Goal: Information Seeking & Learning: Learn about a topic

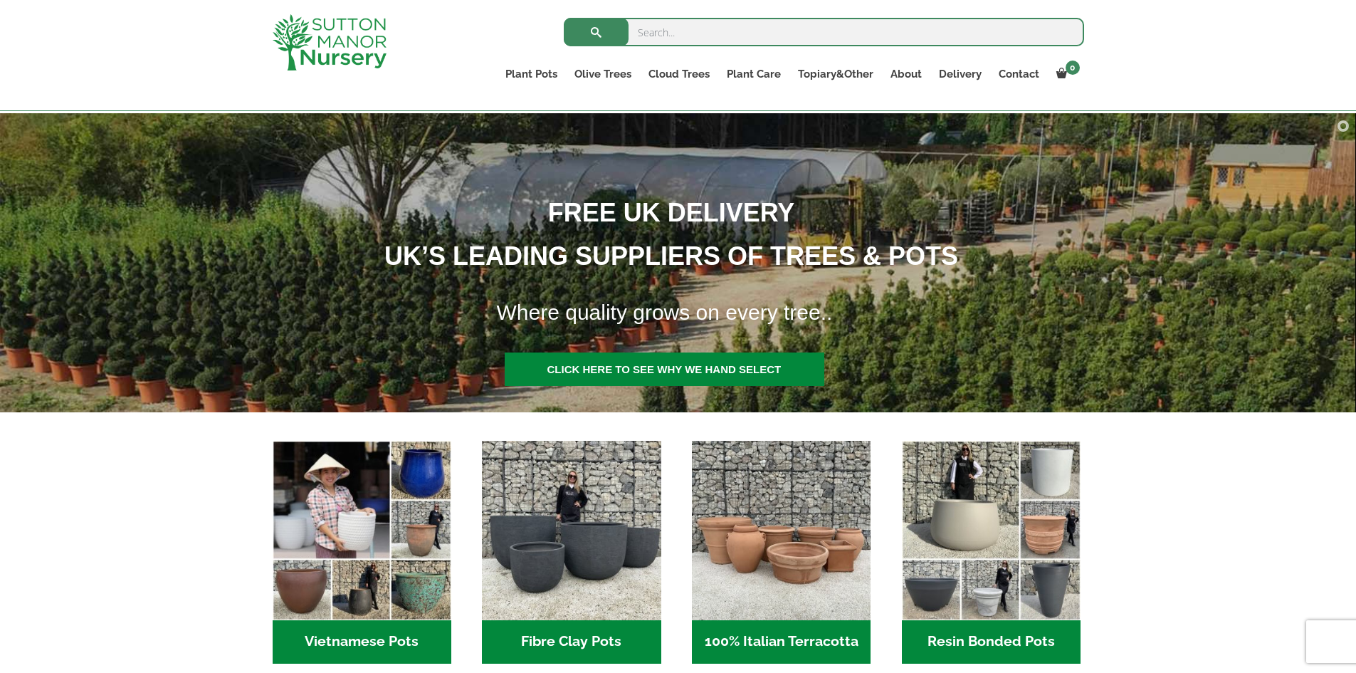
scroll to position [142, 0]
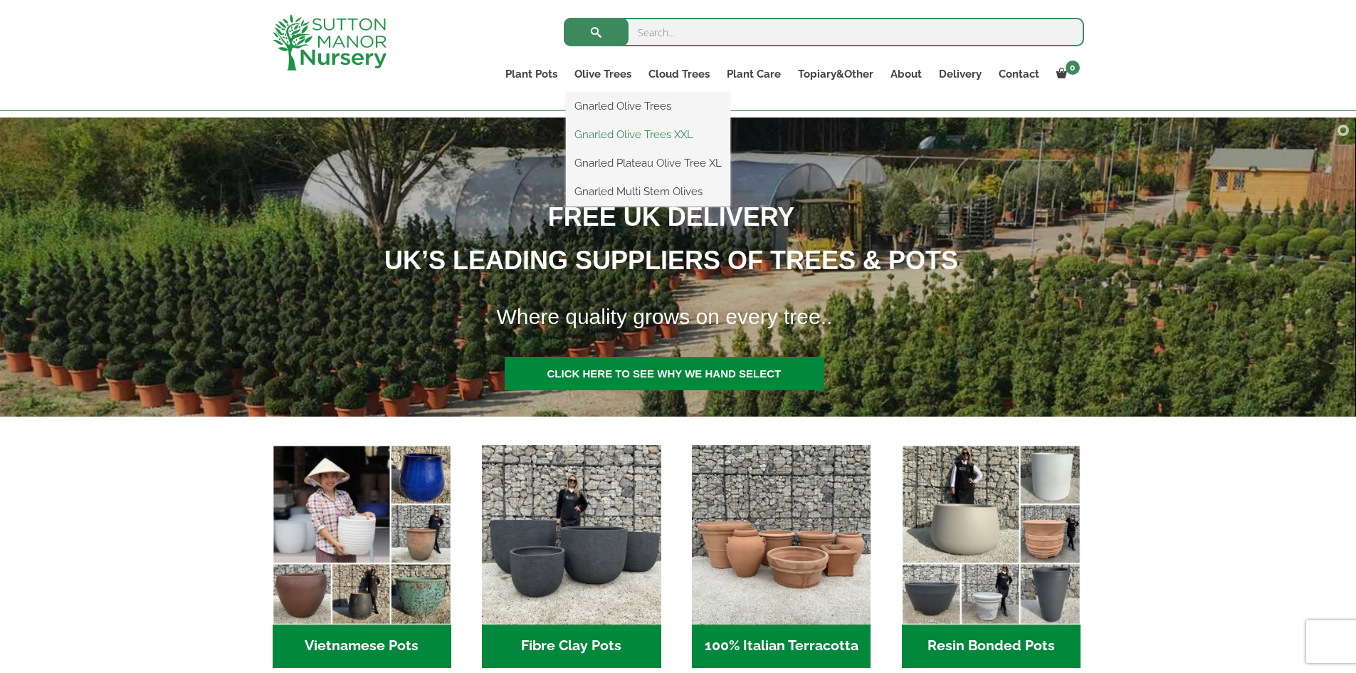
click at [614, 131] on link "Gnarled Olive Trees XXL" at bounding box center [648, 134] width 164 height 21
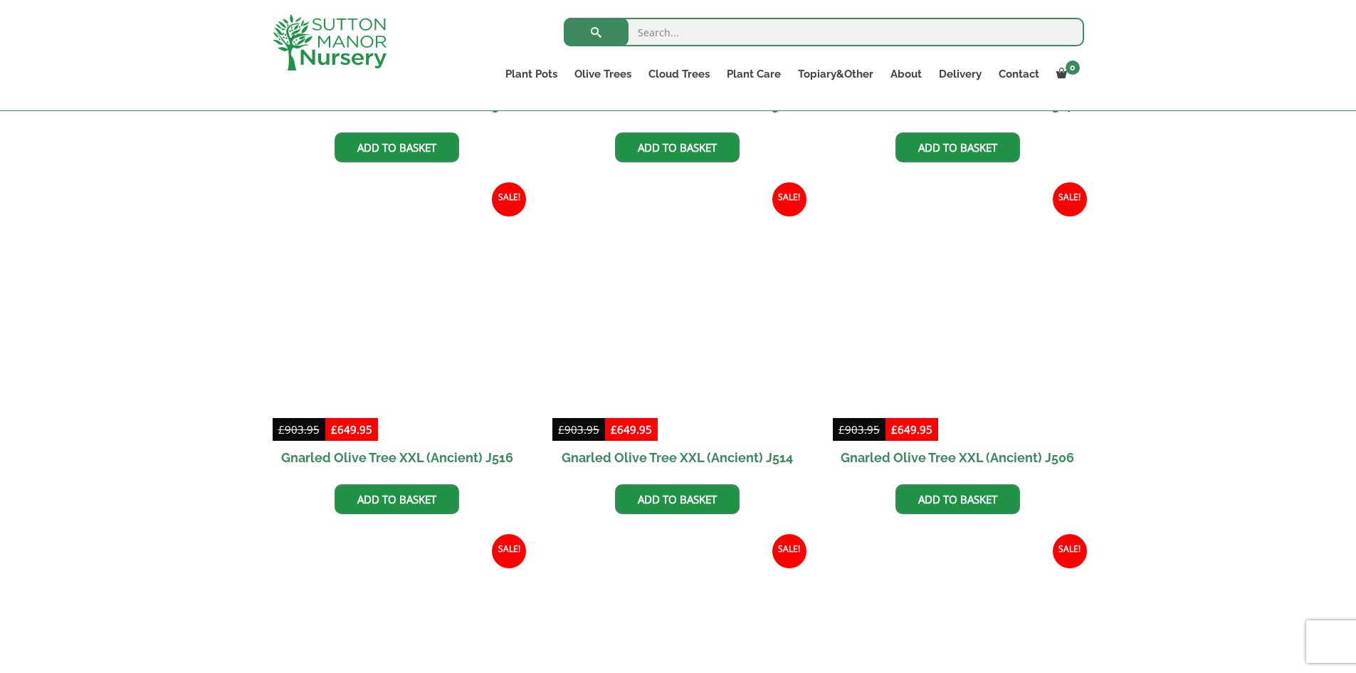
scroll to position [1495, 0]
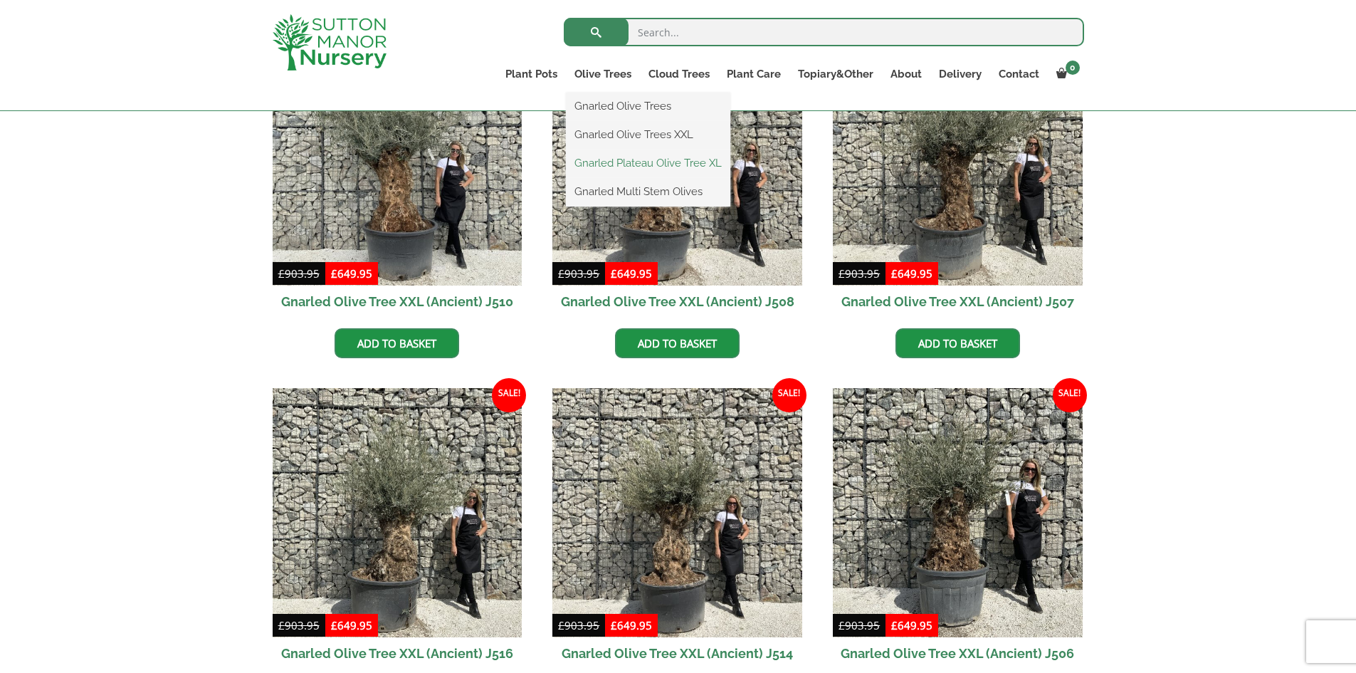
click at [605, 163] on link "Gnarled Plateau Olive Tree XL" at bounding box center [648, 162] width 164 height 21
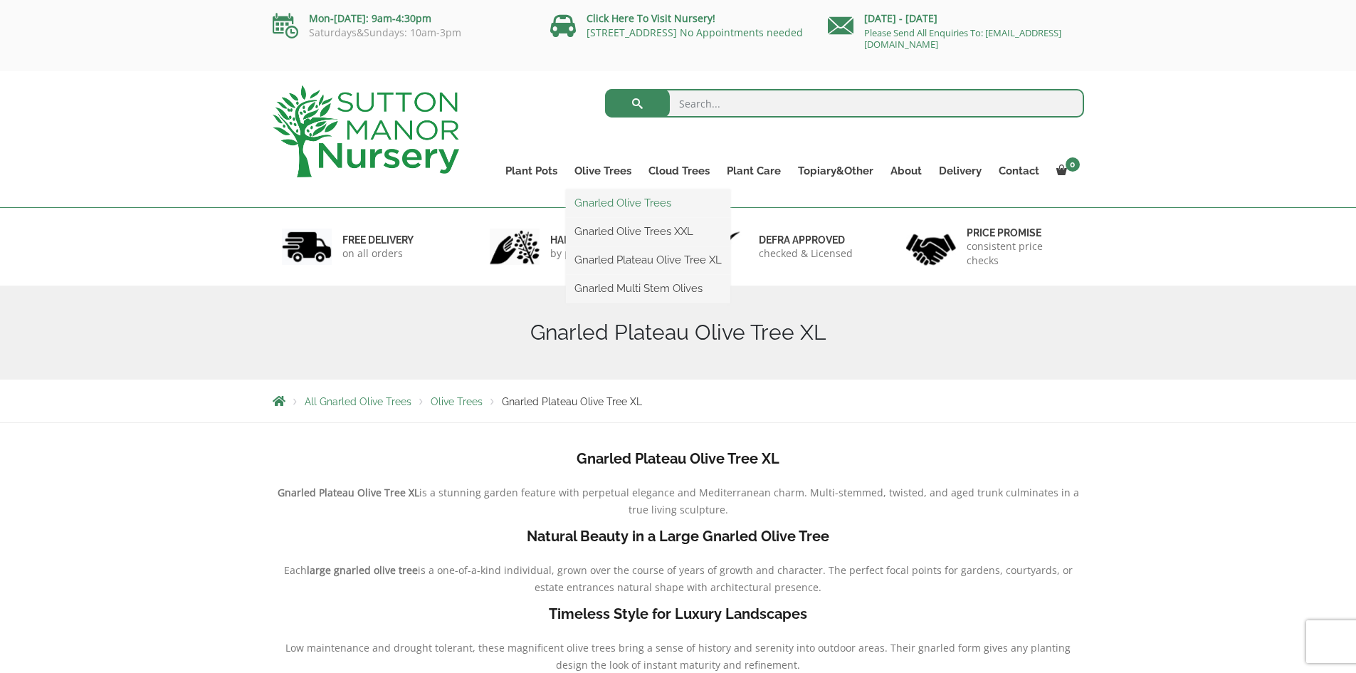
click at [613, 198] on link "Gnarled Olive Trees" at bounding box center [648, 202] width 164 height 21
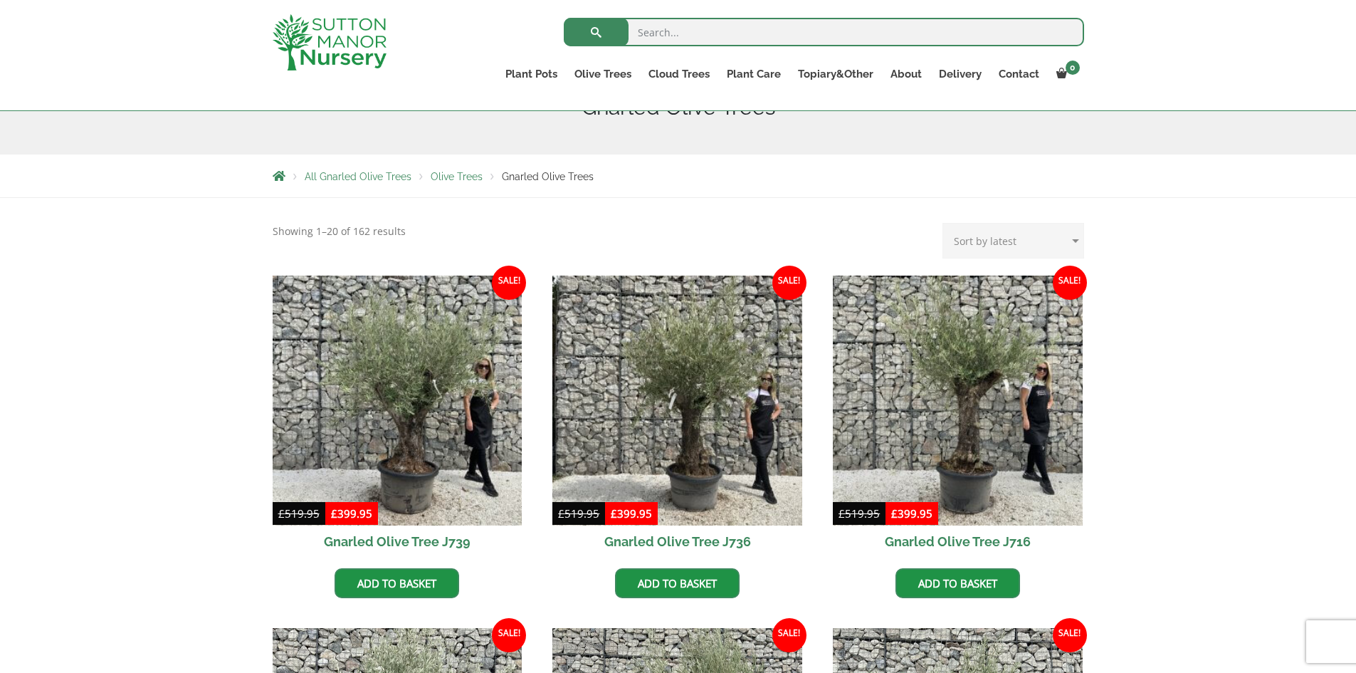
scroll to position [142, 0]
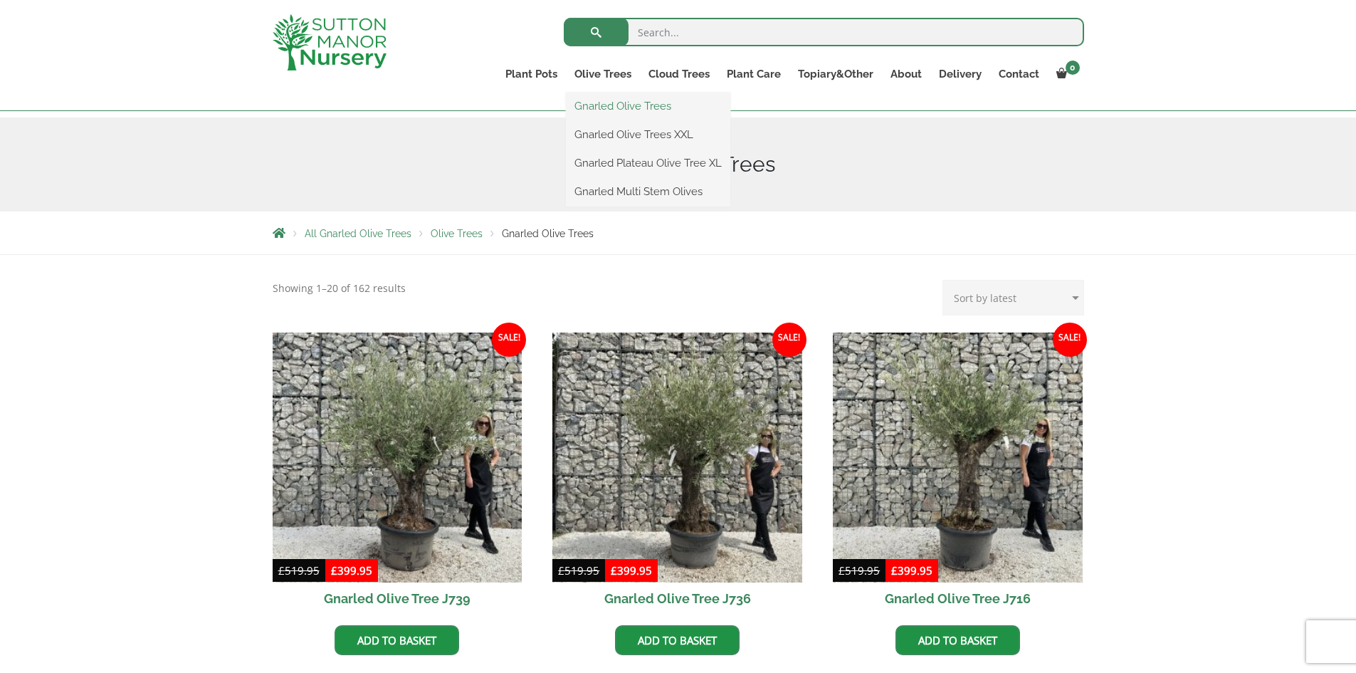
click at [611, 103] on link "Gnarled Olive Trees" at bounding box center [648, 105] width 164 height 21
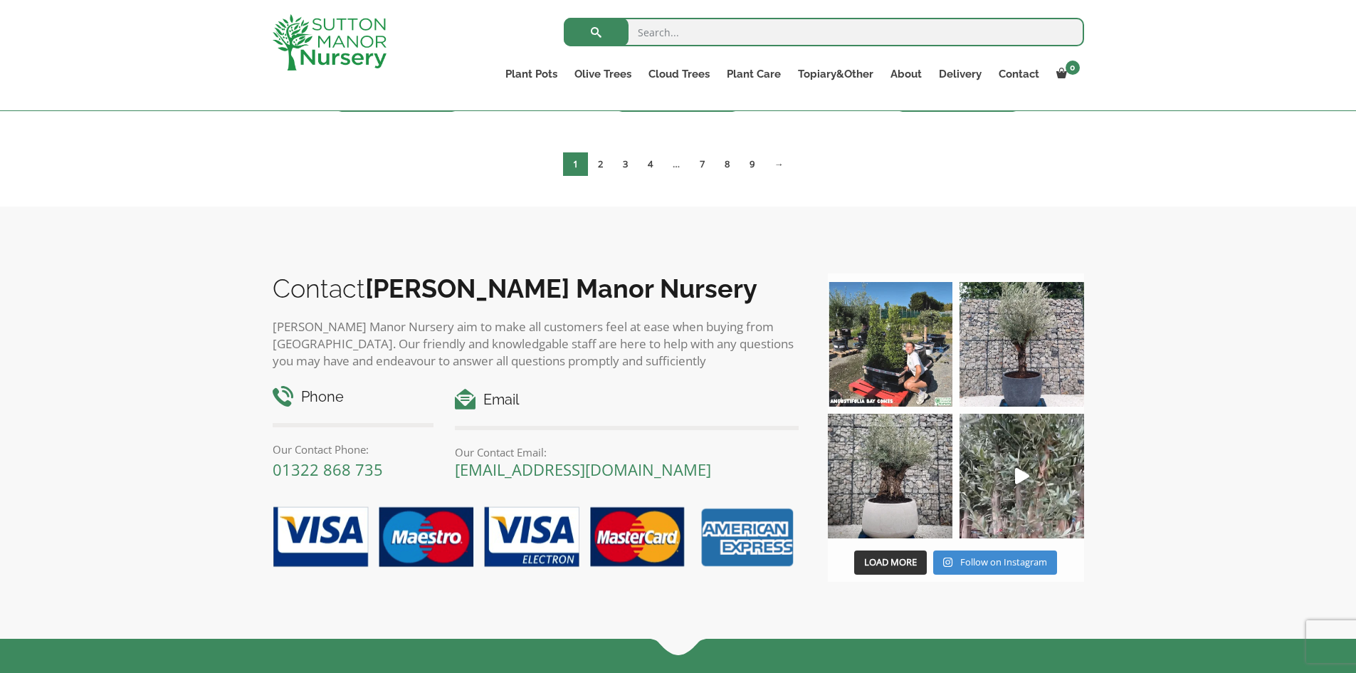
scroll to position [2135, 0]
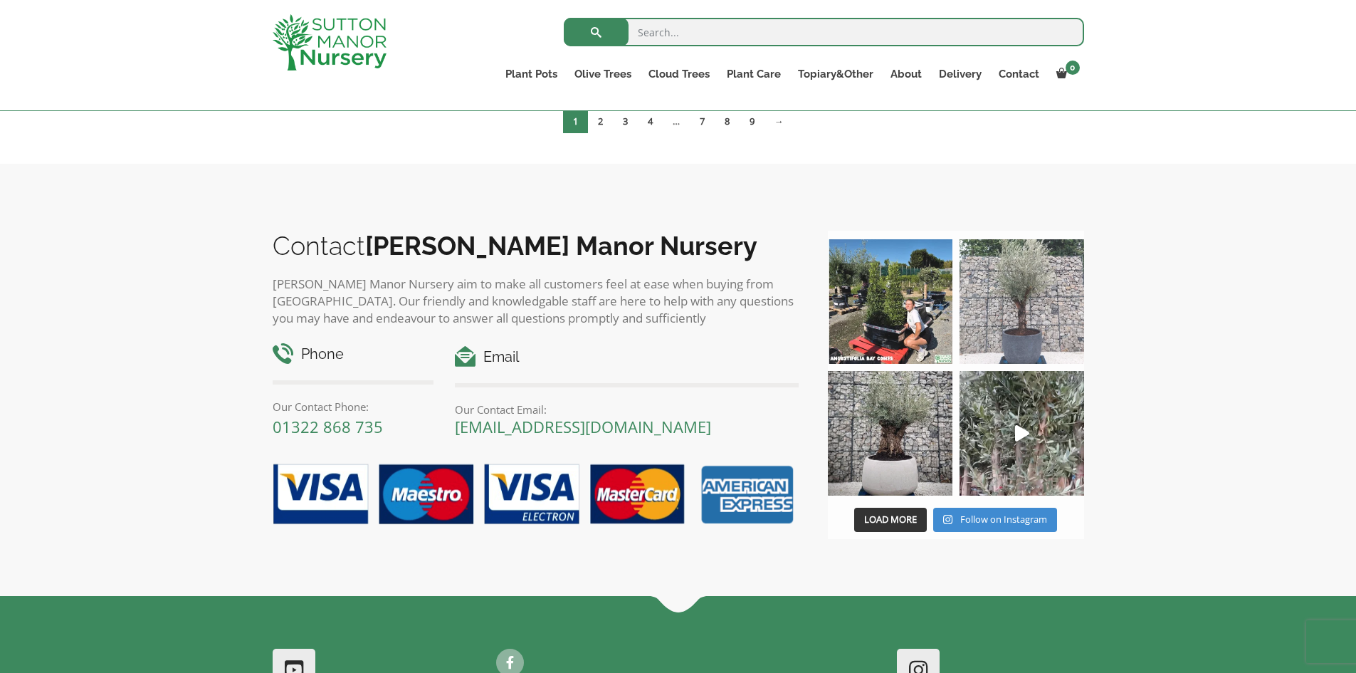
click at [1010, 317] on img at bounding box center [1021, 301] width 125 height 125
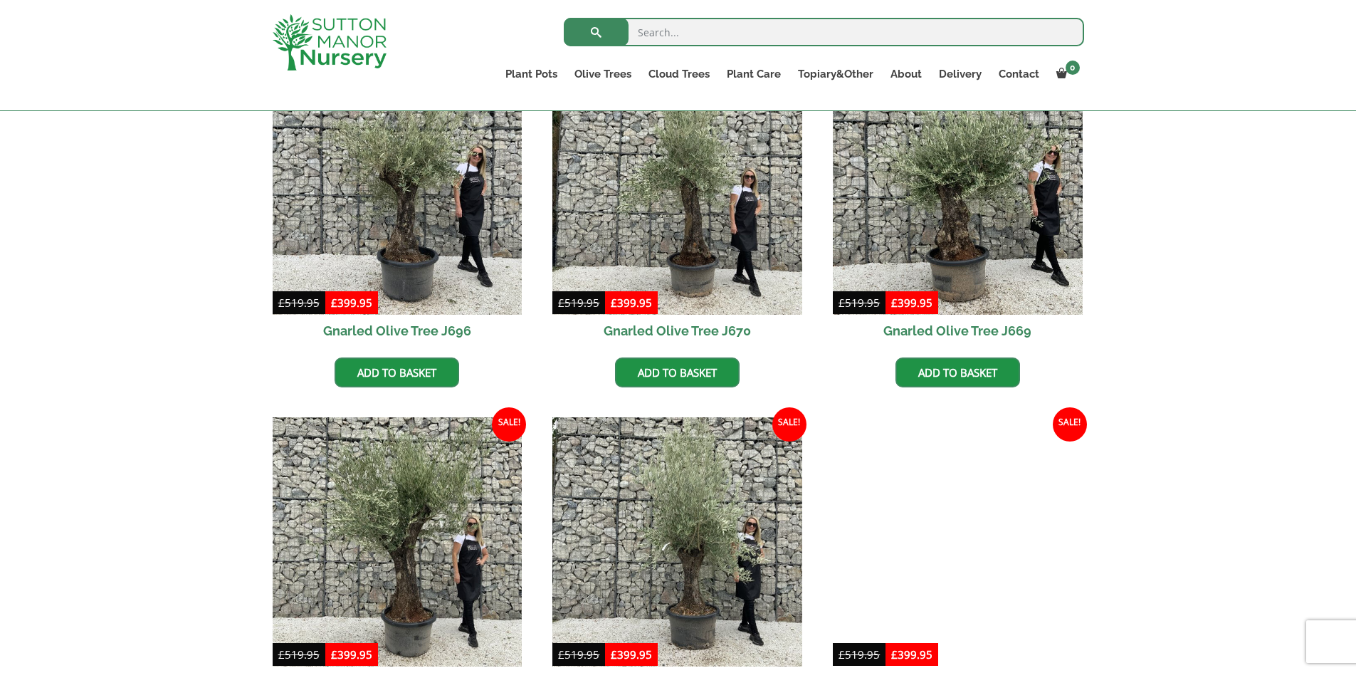
scroll to position [1068, 0]
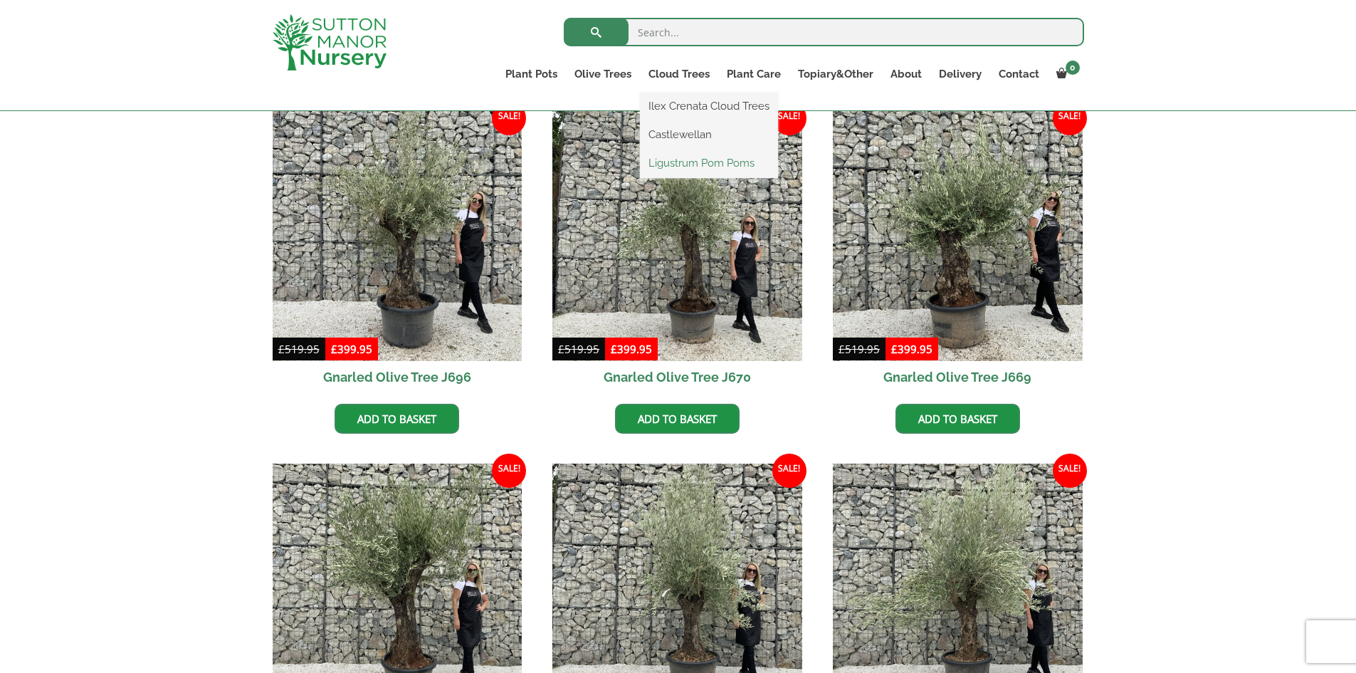
click at [674, 164] on link "Ligustrum Pom Poms" at bounding box center [709, 162] width 138 height 21
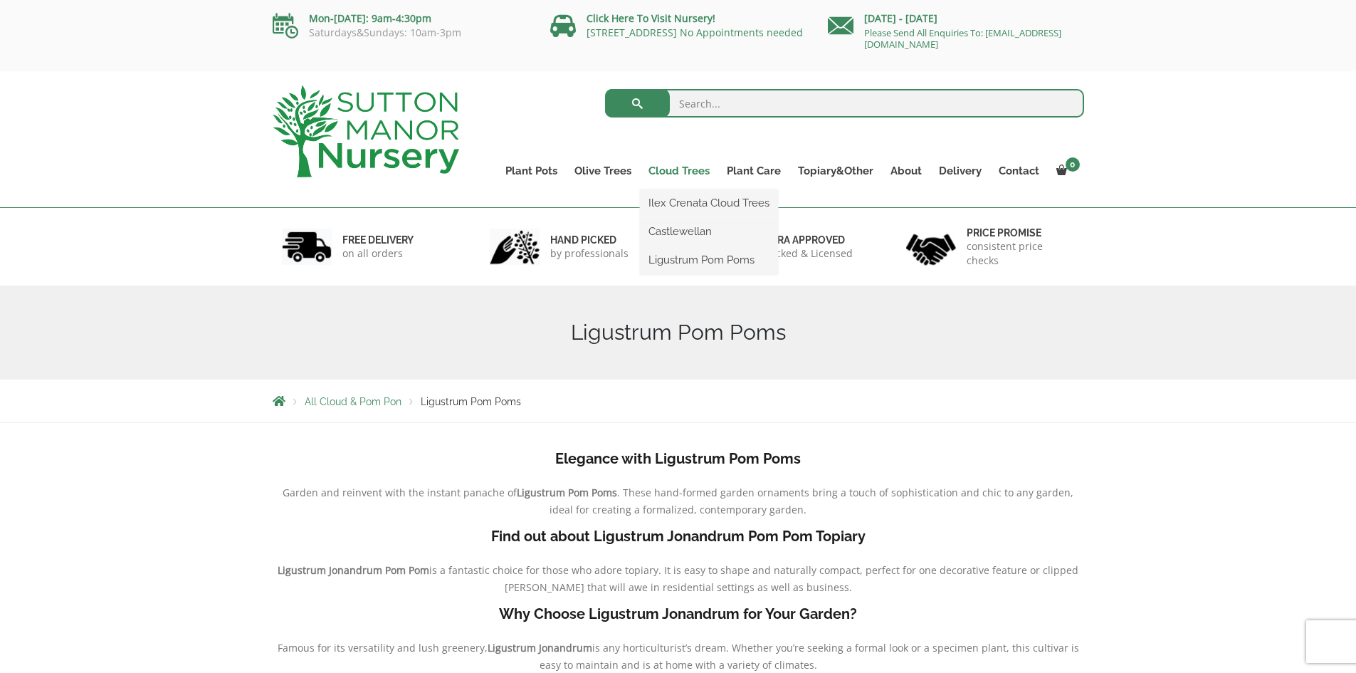
click at [685, 165] on link "Cloud Trees" at bounding box center [679, 171] width 78 height 20
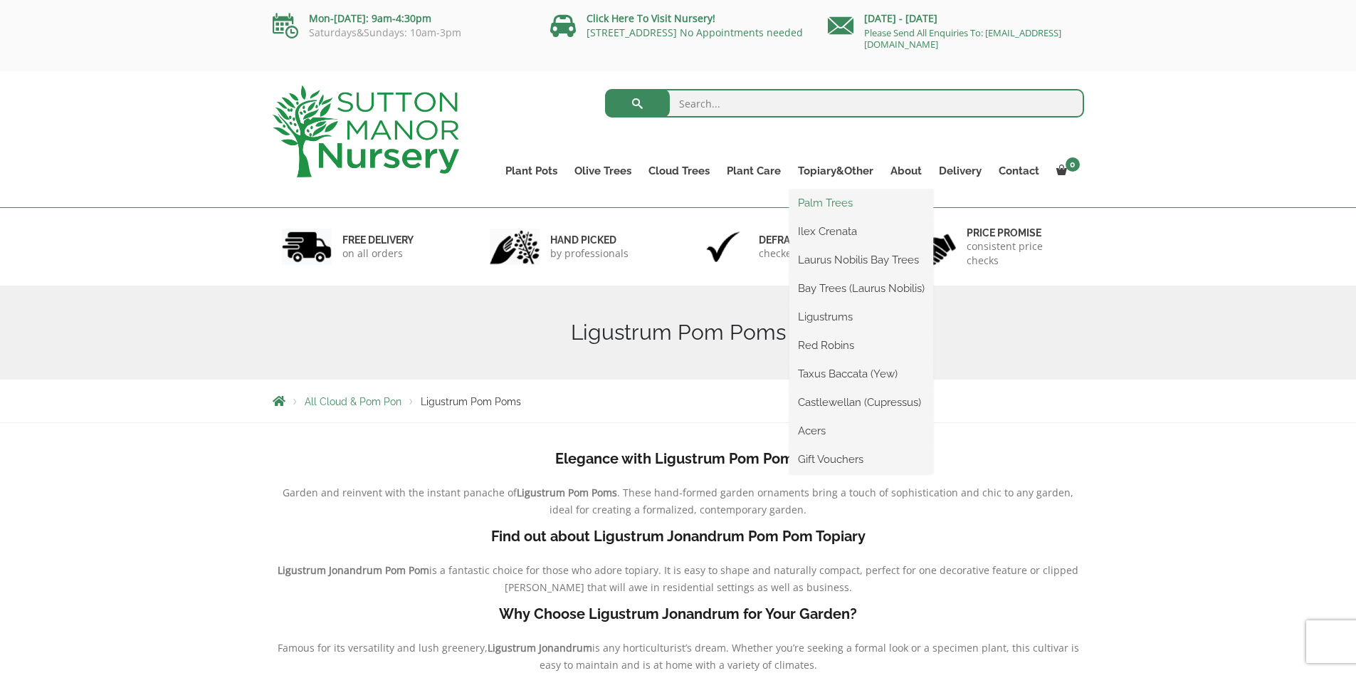
click at [833, 203] on link "Palm Trees" at bounding box center [861, 202] width 144 height 21
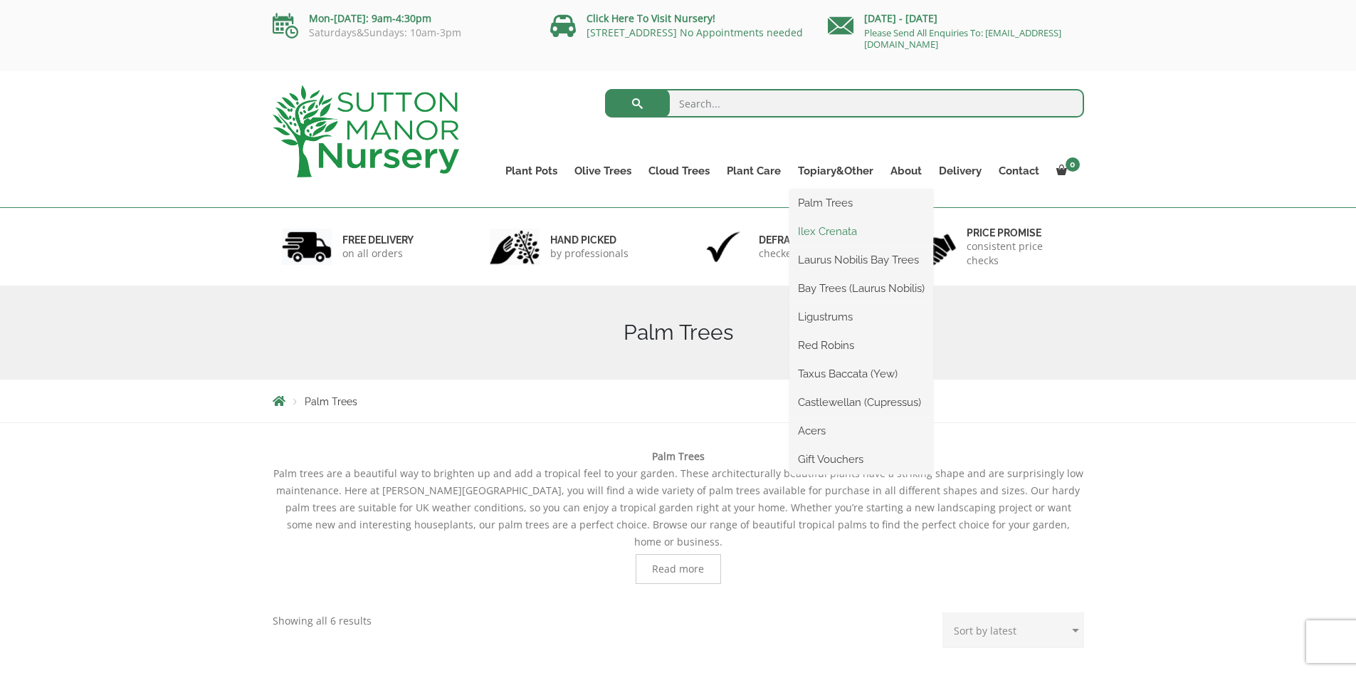
click at [831, 230] on link "Ilex Crenata" at bounding box center [861, 231] width 144 height 21
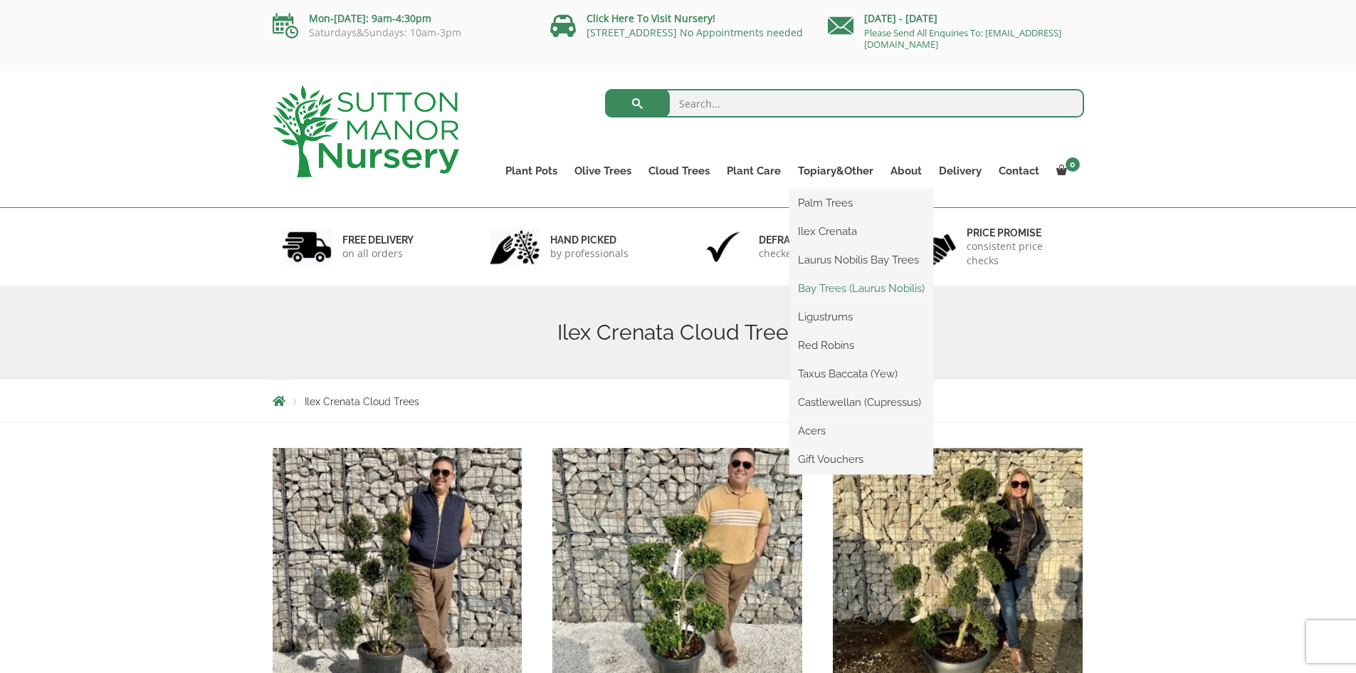
click at [836, 291] on link "Bay Trees (Laurus Nobilis)" at bounding box center [861, 288] width 144 height 21
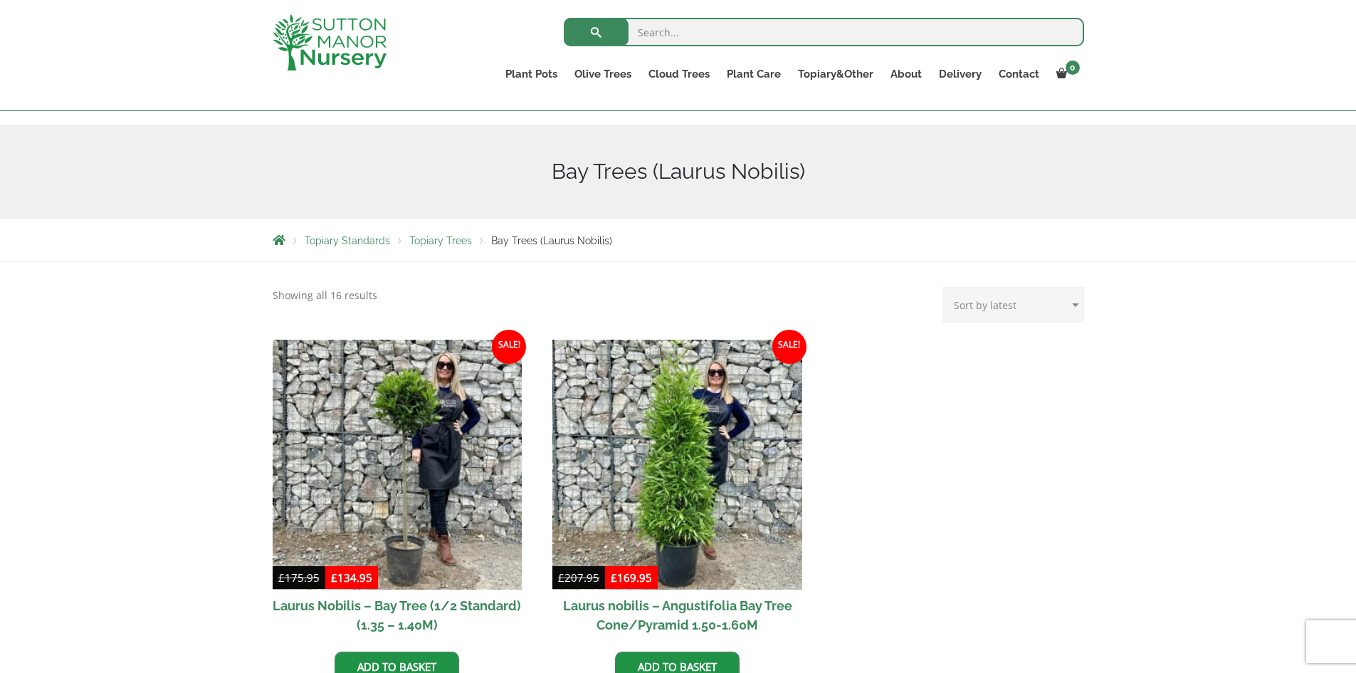
scroll to position [71, 0]
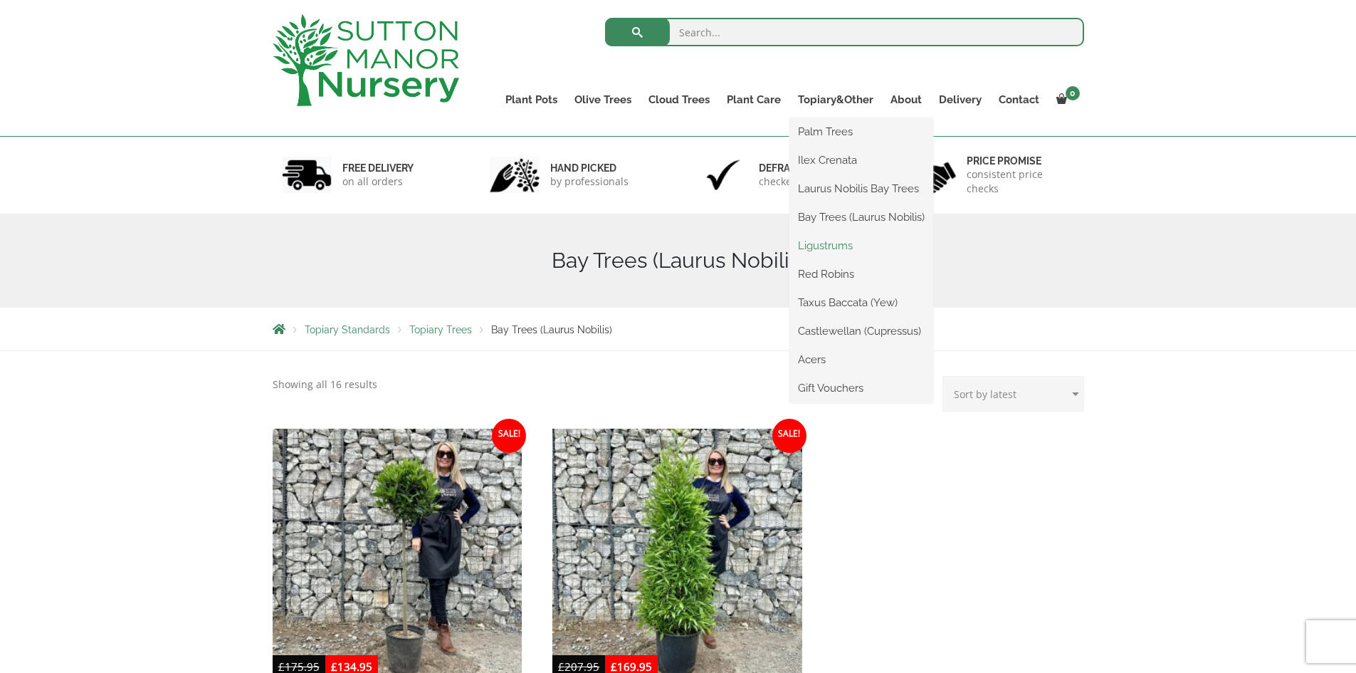
click at [838, 243] on link "Ligustrums" at bounding box center [861, 245] width 144 height 21
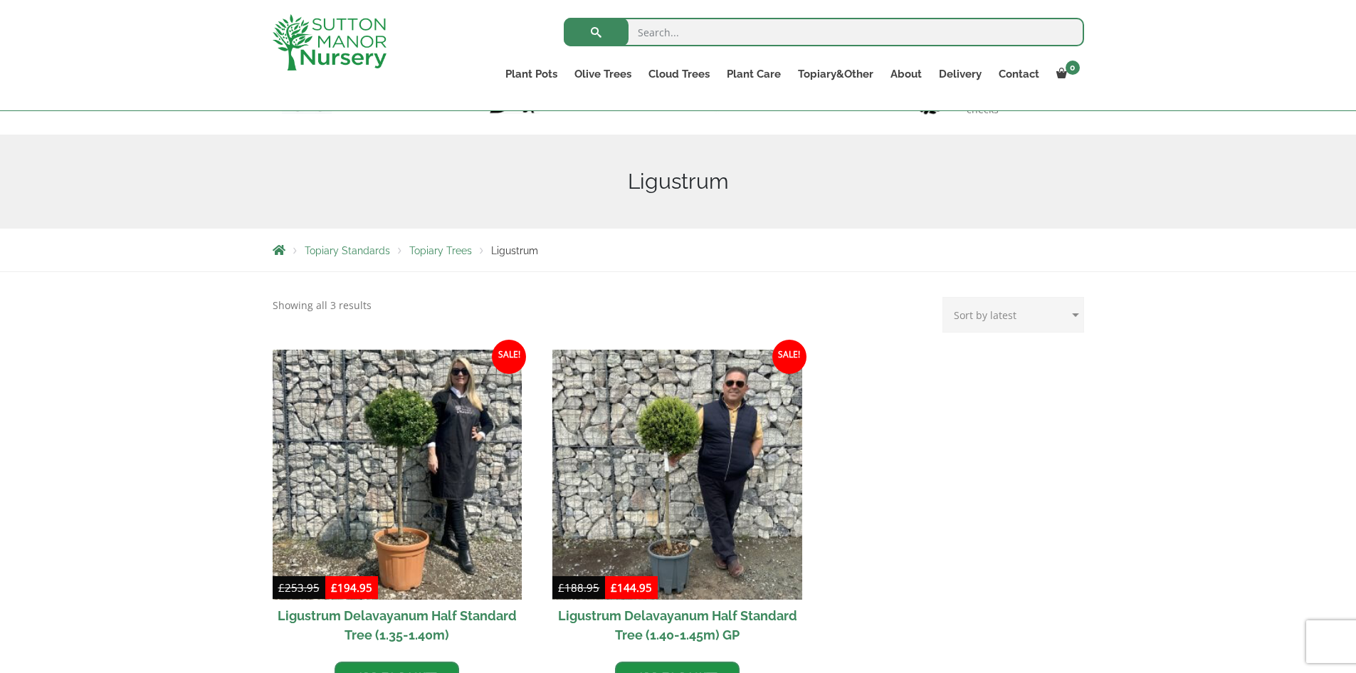
scroll to position [71, 0]
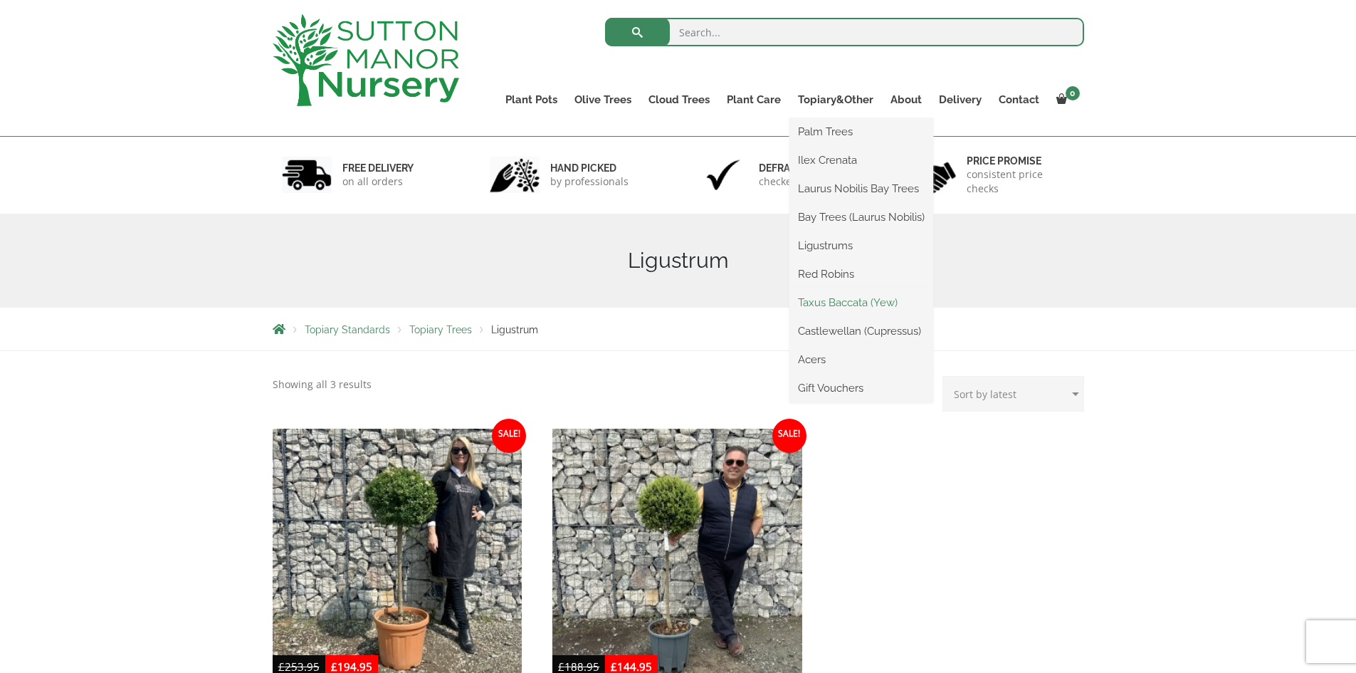
click at [839, 300] on link "Taxus Baccata (Yew)" at bounding box center [861, 302] width 144 height 21
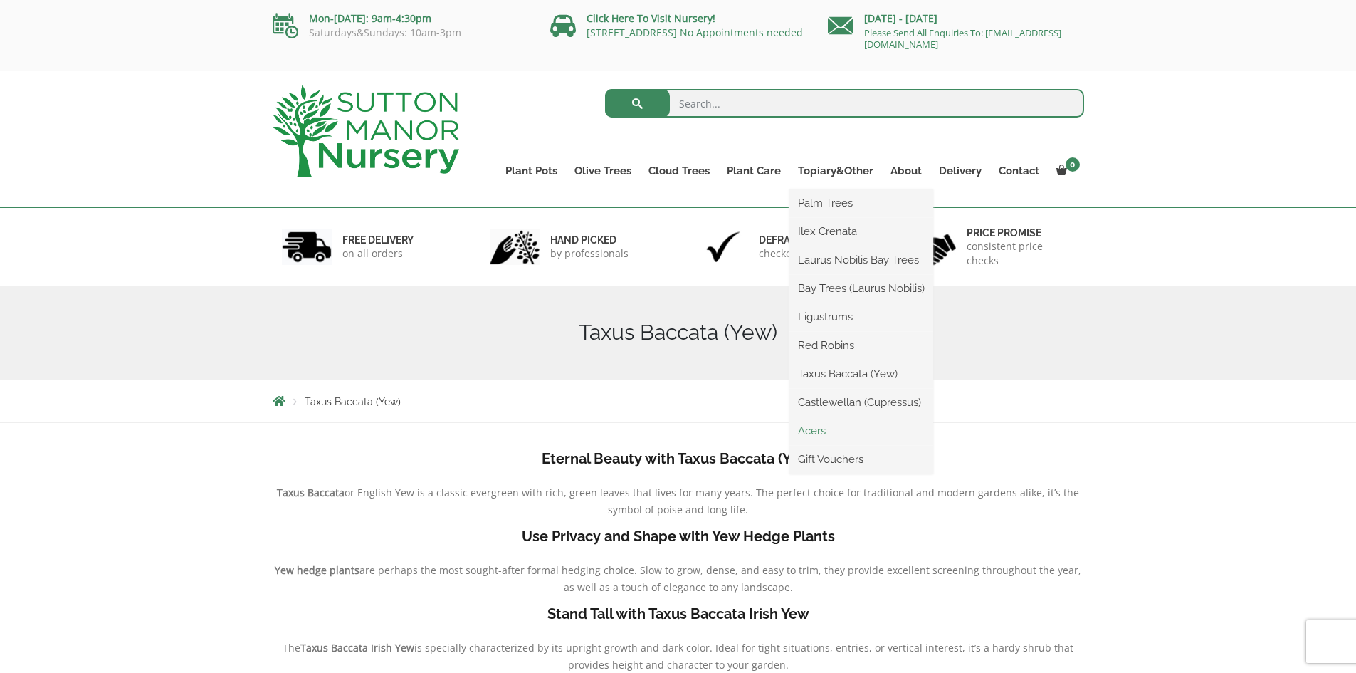
click at [818, 435] on link "Acers" at bounding box center [861, 430] width 144 height 21
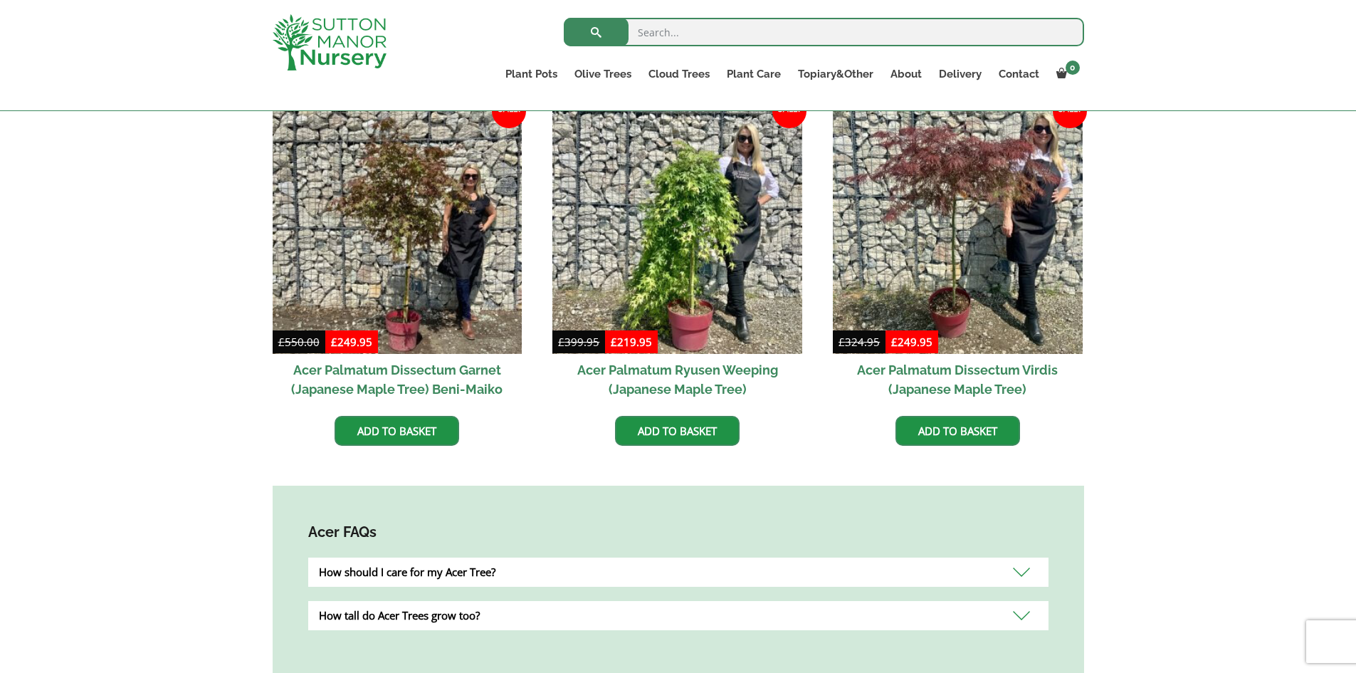
scroll to position [427, 0]
click at [961, 77] on link "Delivery" at bounding box center [960, 74] width 60 height 20
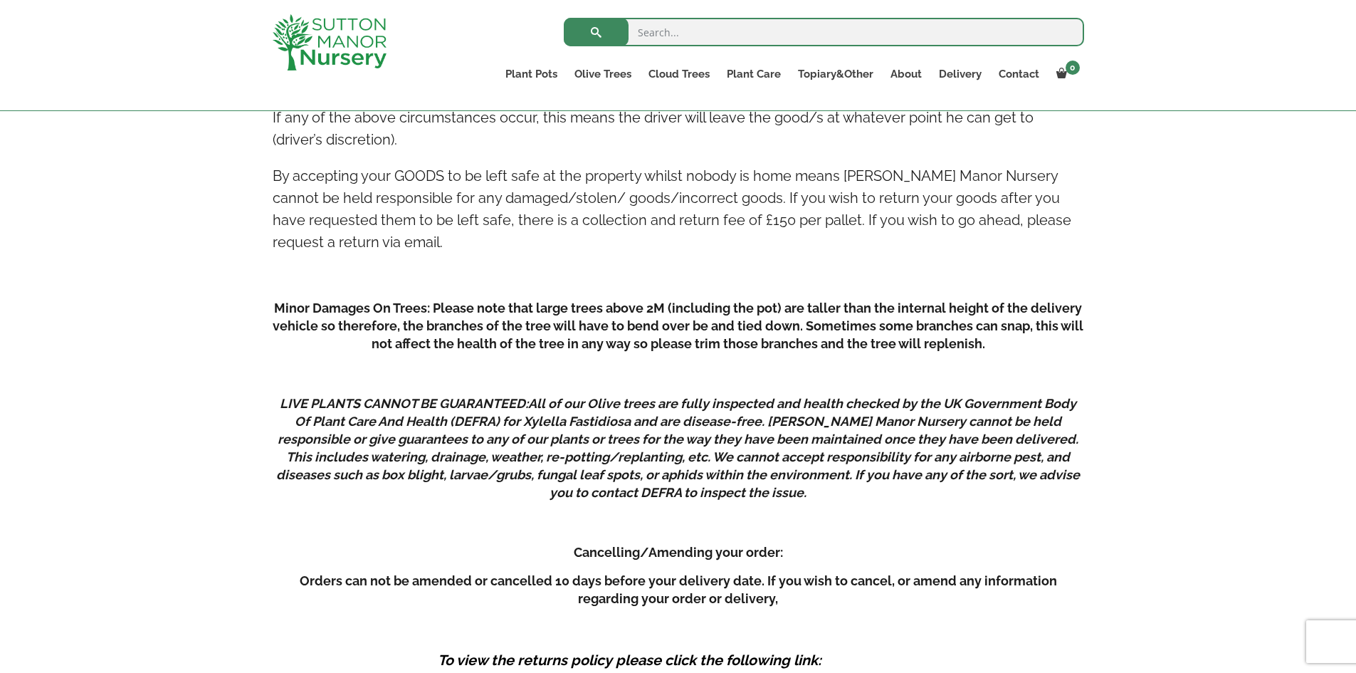
scroll to position [1779, 0]
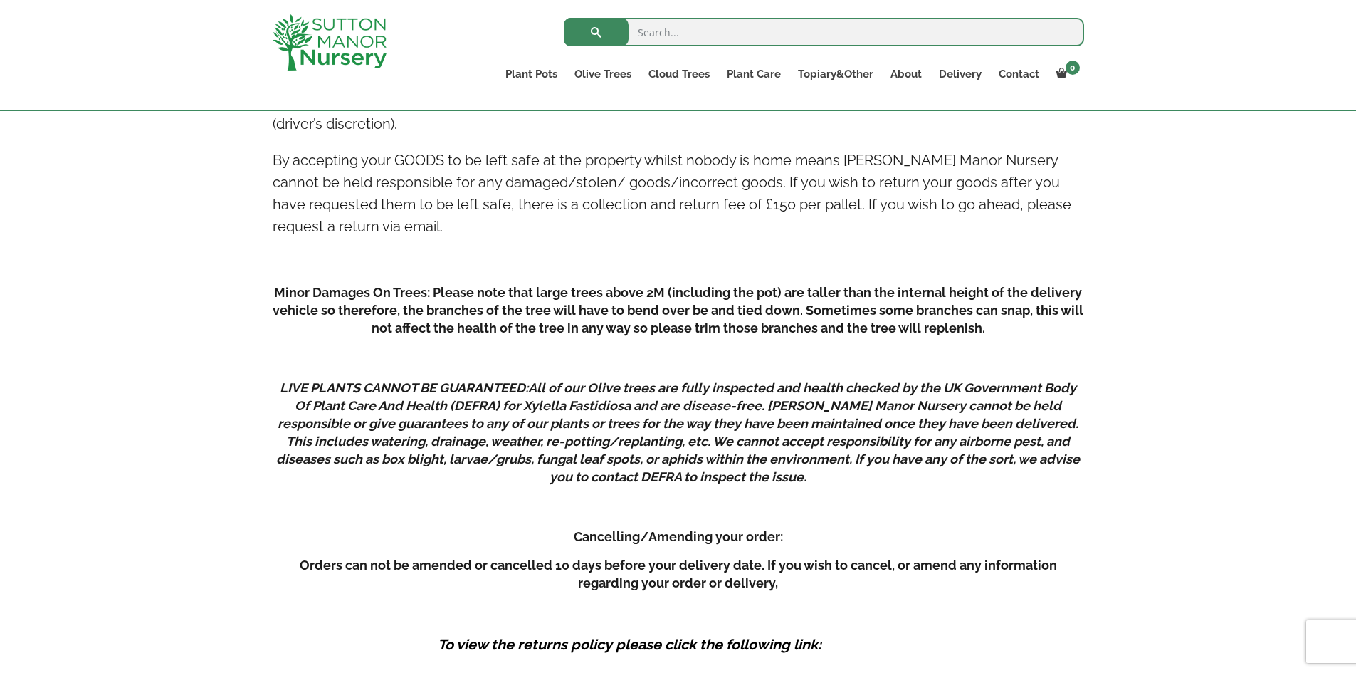
scroll to position [1779, 0]
